Goal: Check status: Check status

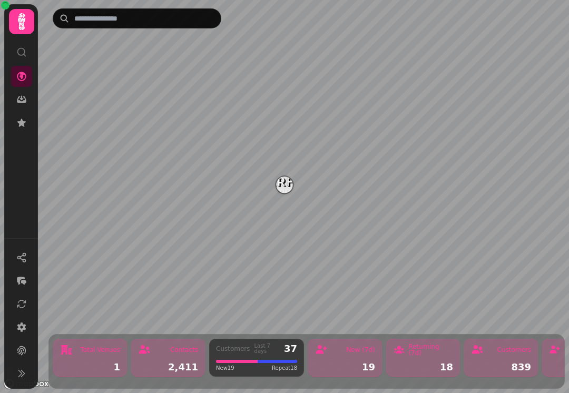
click at [286, 183] on img "Starfish Loves Coffee" at bounding box center [284, 185] width 16 height 16
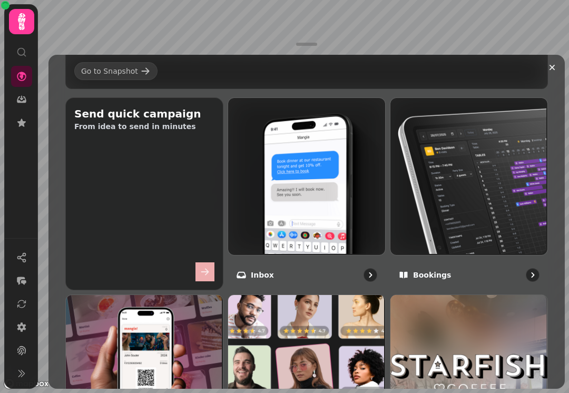
scroll to position [351, 0]
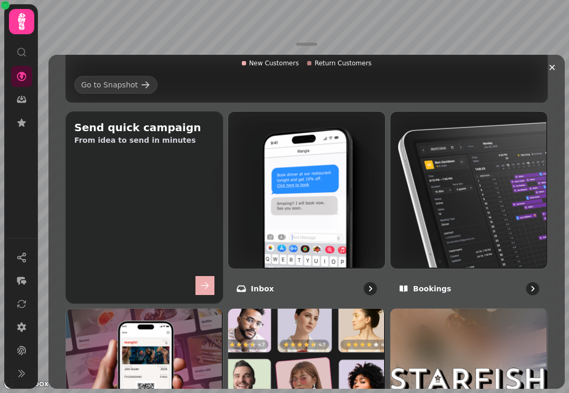
click at [433, 227] on img at bounding box center [468, 189] width 157 height 157
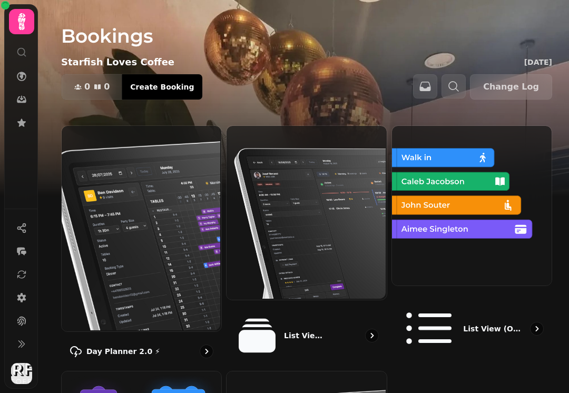
click at [441, 247] on img at bounding box center [471, 205] width 160 height 160
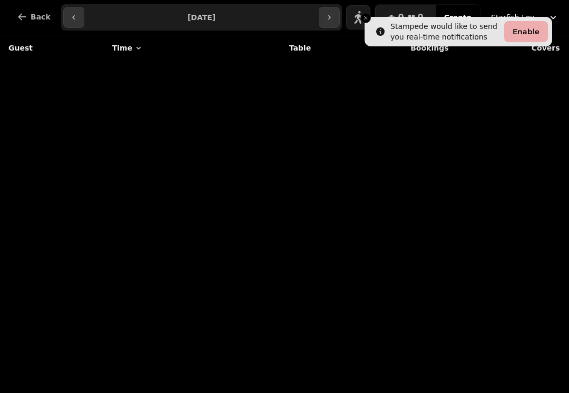
click at [23, 20] on icon "button" at bounding box center [22, 17] width 11 height 11
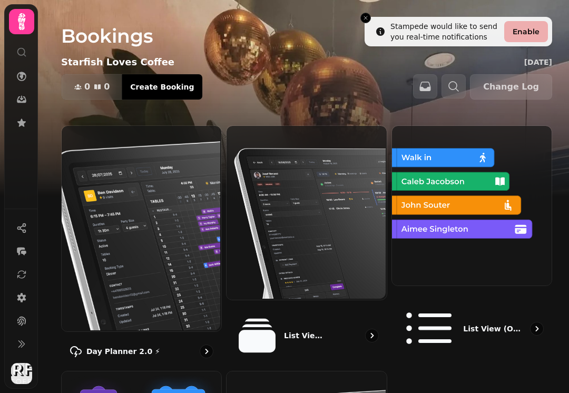
click at [450, 238] on img at bounding box center [471, 205] width 160 height 160
